Goal: Task Accomplishment & Management: Complete application form

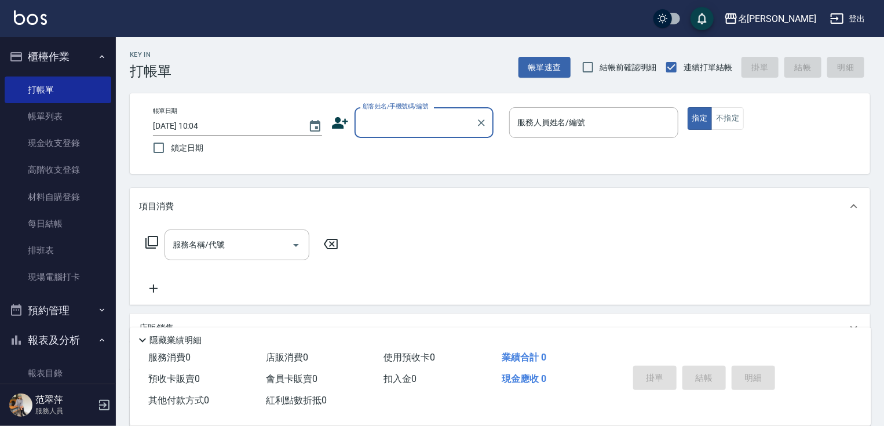
scroll to position [9, 0]
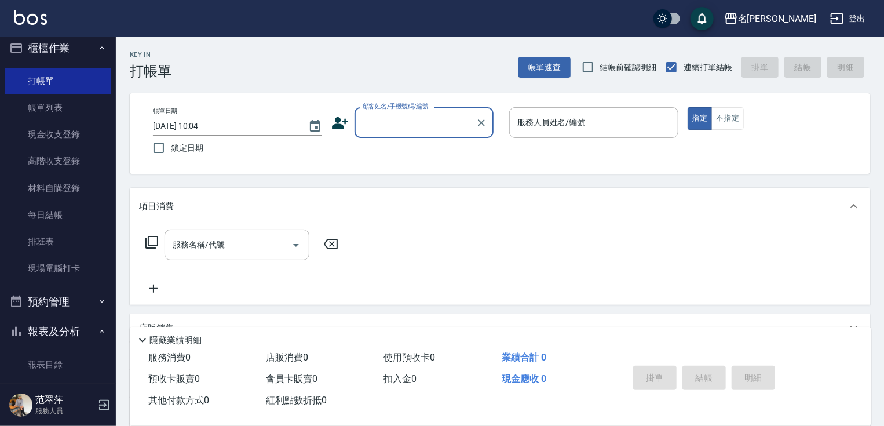
click at [403, 129] on input "顧客姓名/手機號碼/編號" at bounding box center [415, 122] width 111 height 20
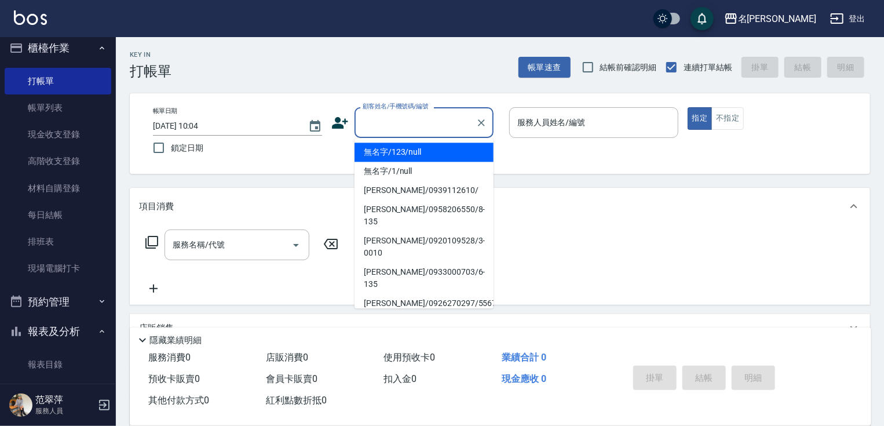
click at [412, 154] on li "無名字/123/null" at bounding box center [424, 152] width 139 height 19
type input "無名字/123/null"
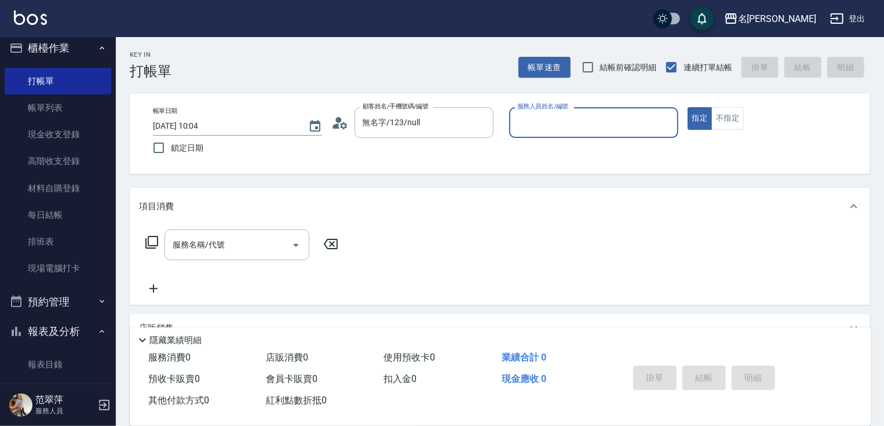
click at [553, 122] on input "服務人員姓名/編號" at bounding box center [594, 122] width 159 height 20
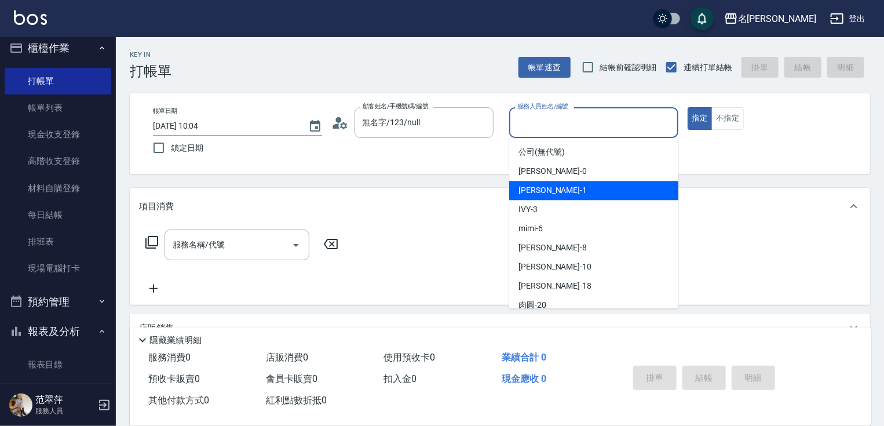
click at [542, 188] on span "[PERSON_NAME] -1" at bounding box center [553, 190] width 68 height 12
type input "Joanne-1"
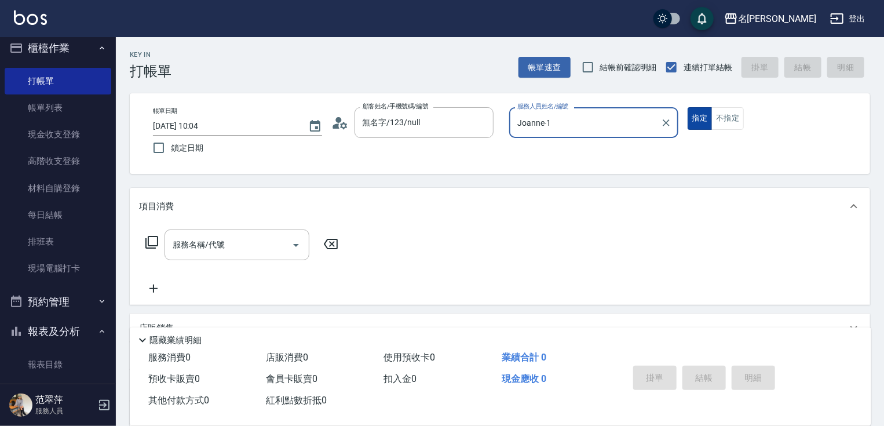
click at [694, 115] on button "指定" at bounding box center [700, 118] width 25 height 23
click at [149, 240] on icon at bounding box center [152, 242] width 14 height 14
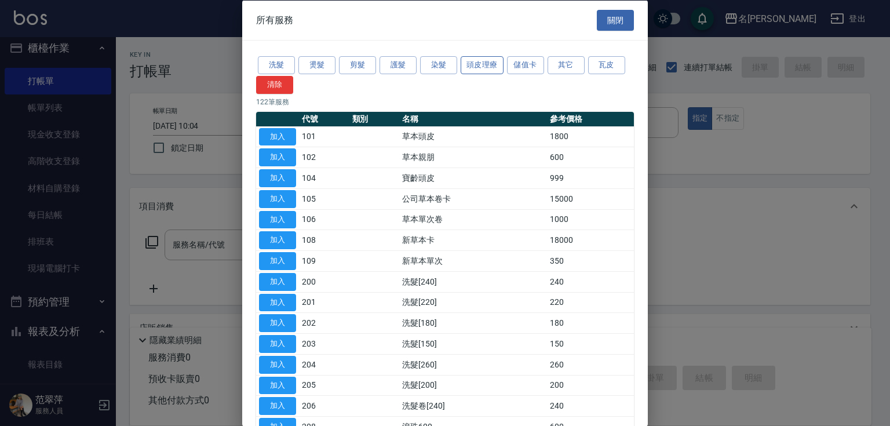
click at [480, 69] on button "頭皮理療" at bounding box center [482, 65] width 43 height 18
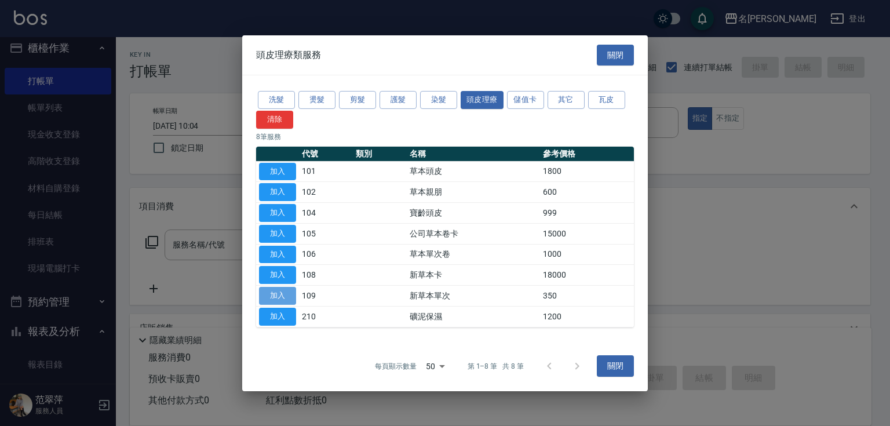
click at [285, 294] on button "加入" at bounding box center [277, 296] width 37 height 18
type input "新草本單次(109)"
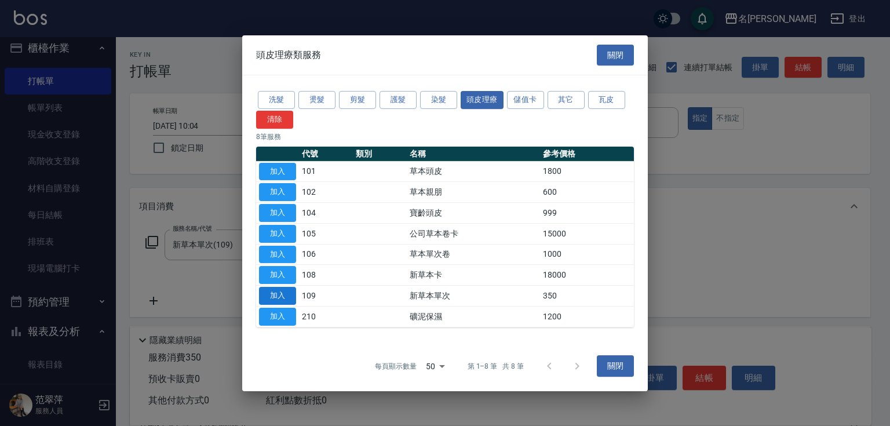
type input "舊有卡券"
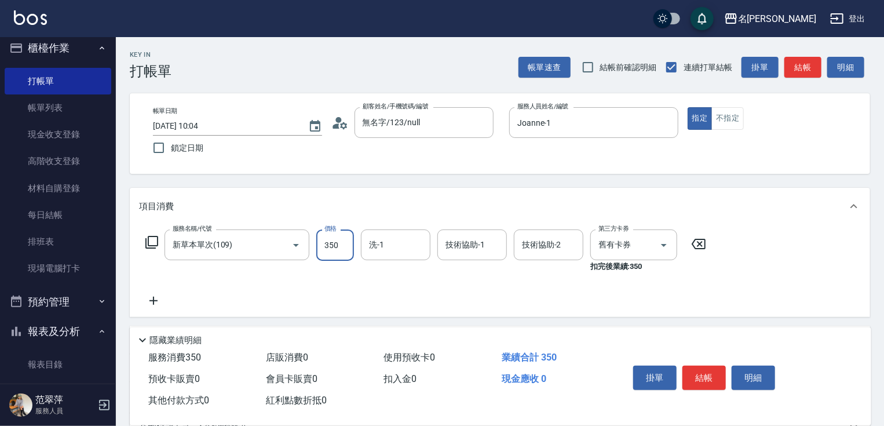
click at [339, 246] on input "350" at bounding box center [335, 245] width 38 height 31
type input "525"
type input "[PERSON_NAME]-18"
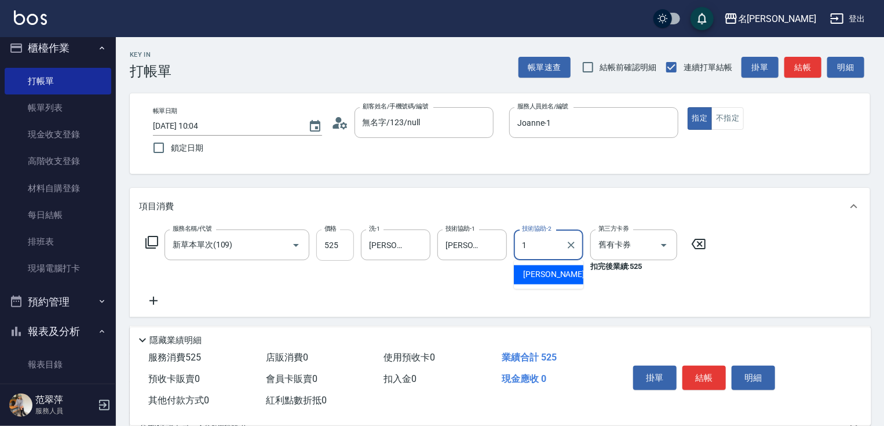
type input "Joanne-1"
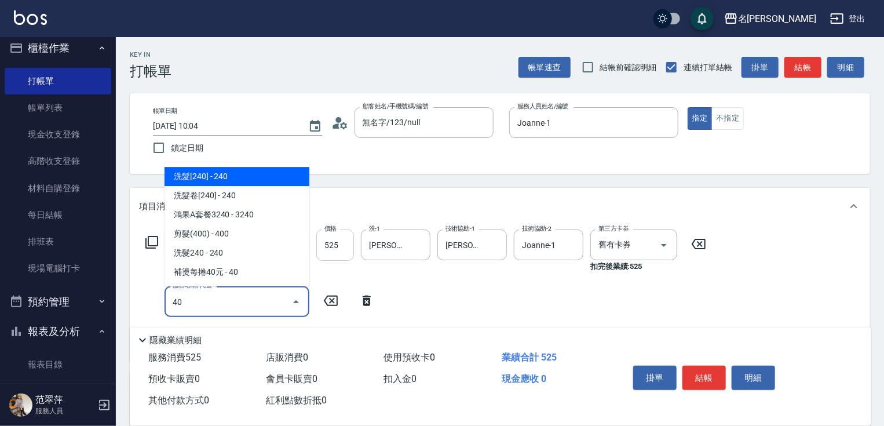
type input "401"
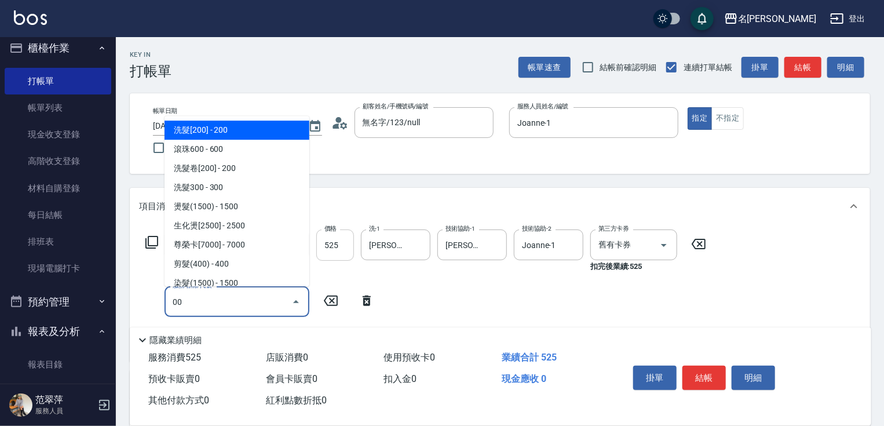
type input "0"
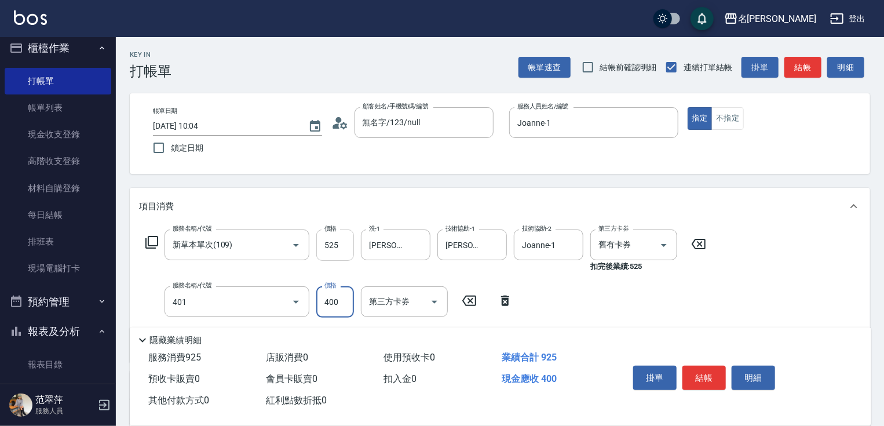
type input "剪髮(400)(401)"
type input "500"
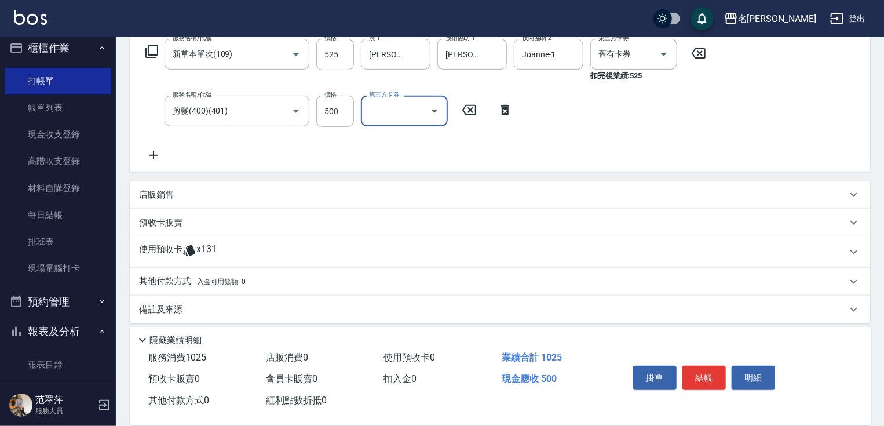
scroll to position [198, 0]
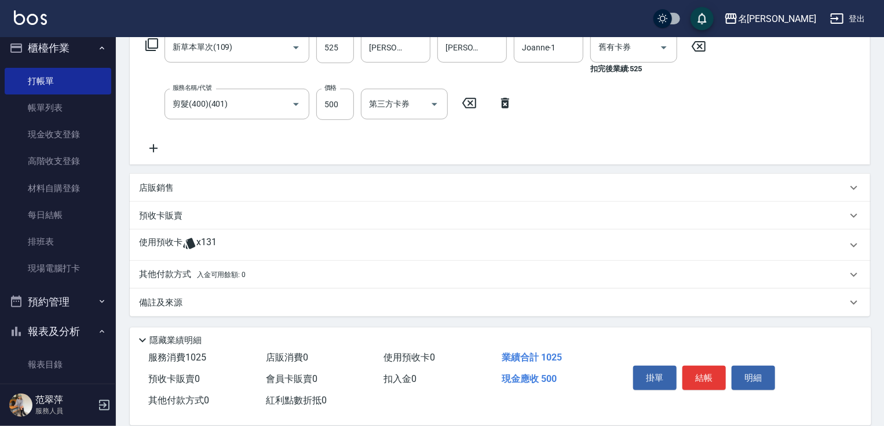
click at [169, 276] on p "其他付款方式 入金可用餘額: 0" at bounding box center [192, 274] width 107 height 13
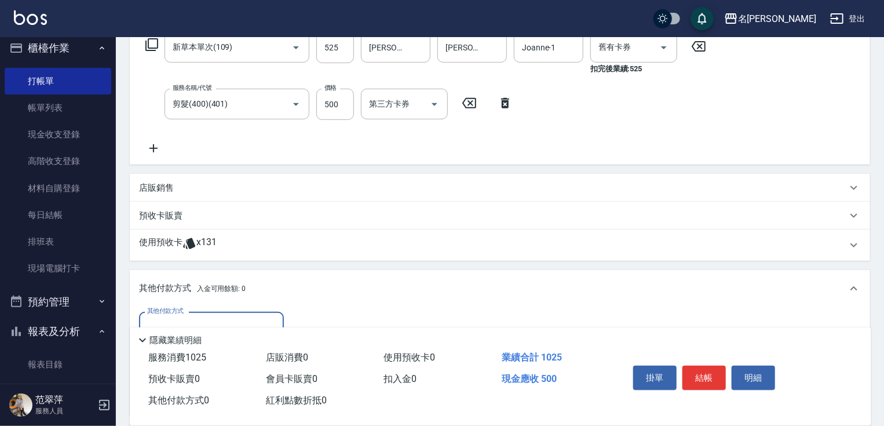
scroll to position [0, 0]
click at [205, 319] on input "其他付款方式" at bounding box center [211, 327] width 134 height 20
click at [216, 369] on span "信用卡" at bounding box center [211, 375] width 145 height 19
type input "信用卡"
click at [305, 318] on input "0" at bounding box center [334, 327] width 87 height 31
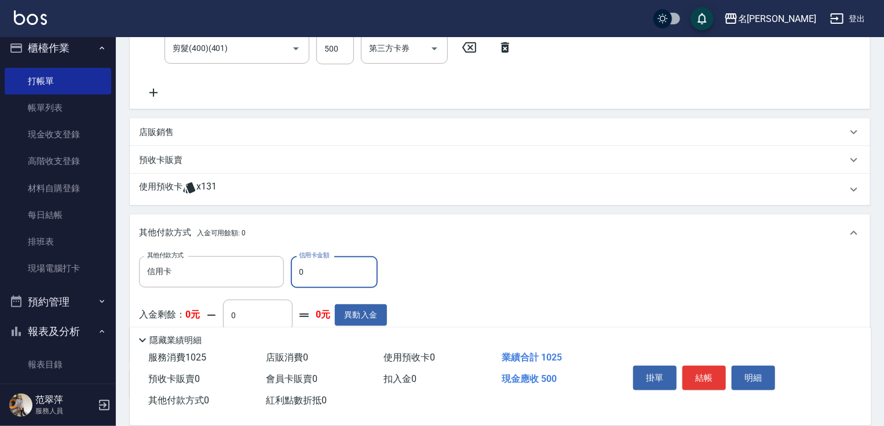
scroll to position [335, 0]
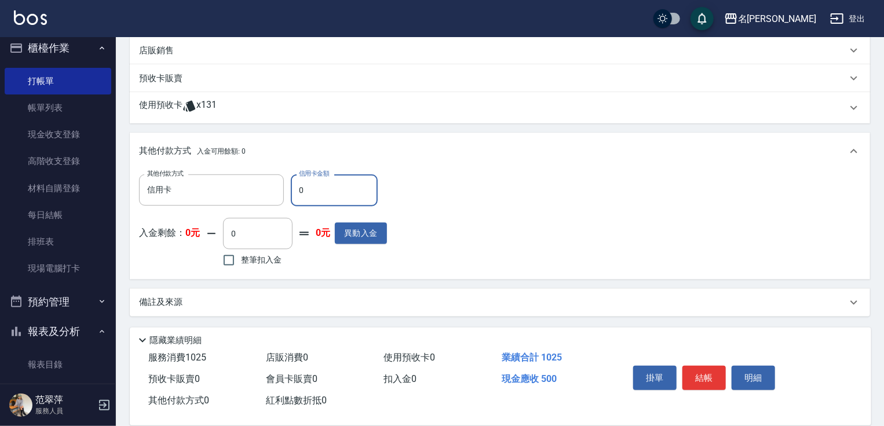
click at [296, 190] on input "0" at bounding box center [334, 189] width 87 height 31
type input "500"
click at [712, 387] on div "掛單 結帳 明細" at bounding box center [704, 379] width 151 height 37
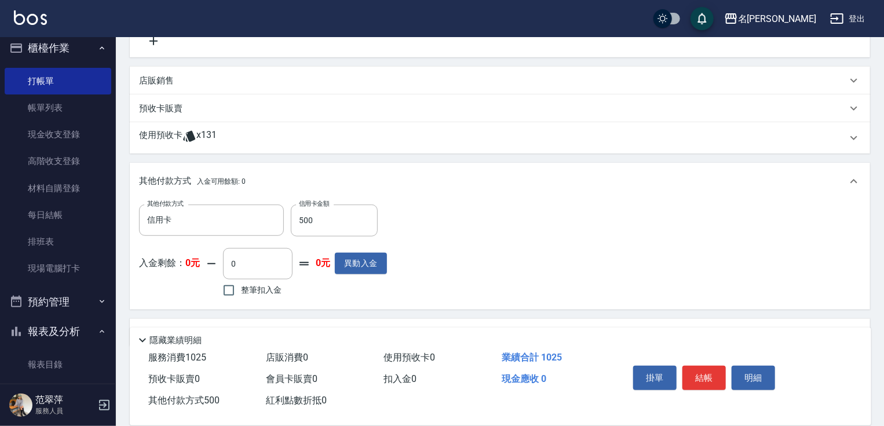
scroll to position [289, 0]
